Goal: Browse casually

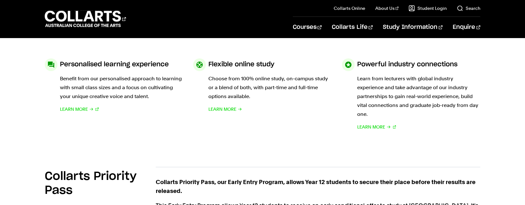
scroll to position [317, 0]
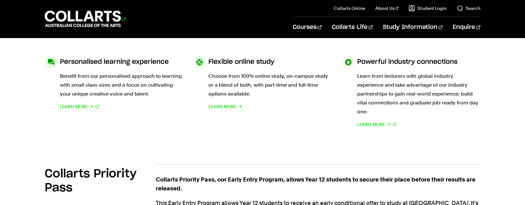
click at [103, 19] on 1 "Go to homepage" at bounding box center [83, 19] width 76 height 16
